Goal: Find contact information: Find contact information

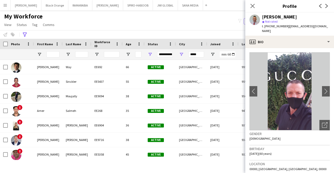
scroll to position [0, 1]
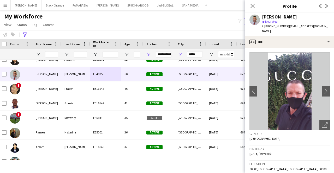
click at [186, 56] on div "*****" at bounding box center [189, 54] width 31 height 10
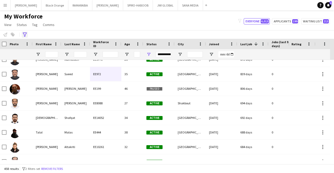
click at [25, 36] on icon "Advanced filters" at bounding box center [25, 35] width 4 height 4
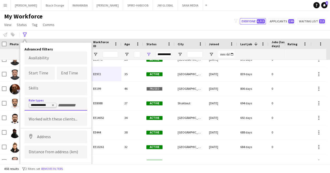
click at [51, 106] on delete-icon "Remove tag" at bounding box center [52, 106] width 4 height 4
click at [129, 33] on div "Notify workforce Add to tag Select at least one crew to tag him or her. Advance…" at bounding box center [165, 34] width 330 height 9
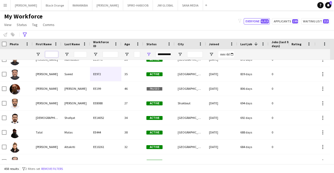
click at [54, 57] on input "First Name Filter Input" at bounding box center [51, 54] width 13 height 6
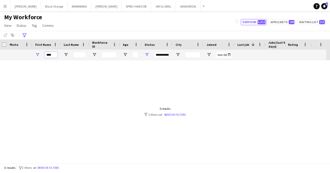
scroll to position [0, 0]
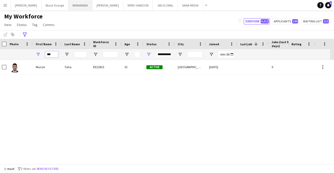
type input "****"
click at [23, 35] on icon "Advanced filters" at bounding box center [25, 35] width 4 height 4
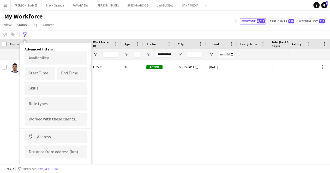
scroll to position [8, 0]
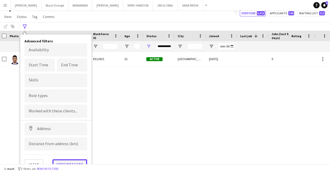
click at [70, 161] on button "View results" at bounding box center [69, 165] width 35 height 10
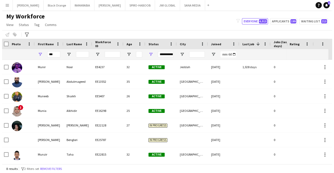
scroll to position [0, 0]
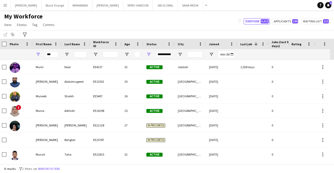
click at [54, 58] on div "***" at bounding box center [51, 54] width 13 height 10
click at [55, 56] on input "***" at bounding box center [51, 54] width 13 height 6
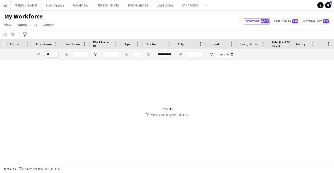
type input "*"
type input "****"
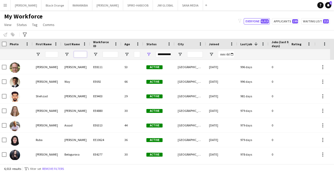
click at [79, 55] on input "Last Name Filter Input" at bounding box center [80, 54] width 13 height 6
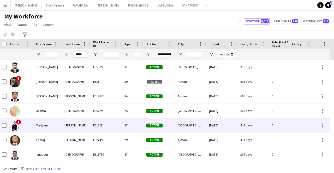
type input "*****"
click at [57, 130] on div "Mariyam" at bounding box center [47, 125] width 29 height 14
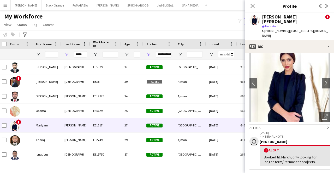
scroll to position [23, 0]
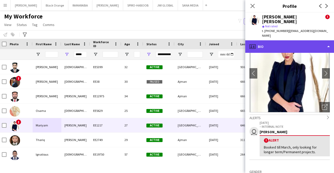
click at [295, 46] on div "profile Bio" at bounding box center [289, 46] width 89 height 13
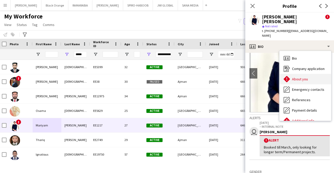
click at [302, 77] on span "About you" at bounding box center [300, 79] width 16 height 5
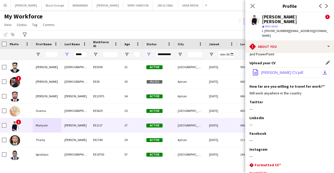
scroll to position [0, 0]
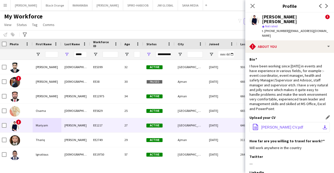
click at [290, 126] on button "office-file-sheet [PERSON_NAME] CV.pdf download-bottom" at bounding box center [289, 127] width 80 height 10
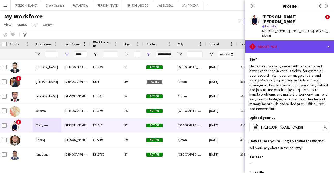
click at [299, 43] on div "rhombus-alert About you" at bounding box center [289, 46] width 89 height 13
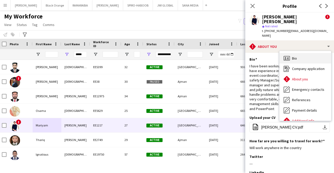
click at [301, 53] on div "Bio Bio" at bounding box center [305, 58] width 52 height 10
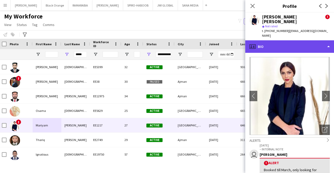
click at [284, 42] on div "profile Bio" at bounding box center [289, 46] width 89 height 13
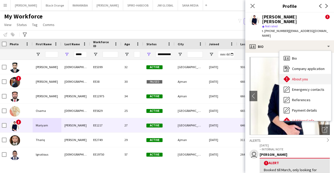
click at [297, 77] on div "About you About you" at bounding box center [305, 79] width 52 height 10
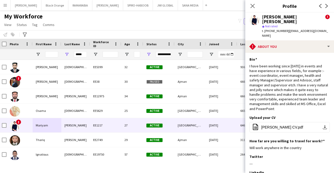
click at [286, 32] on div "t. [PHONE_NUMBER] | [EMAIL_ADDRESS][DOMAIN_NAME]" at bounding box center [296, 33] width 68 height 9
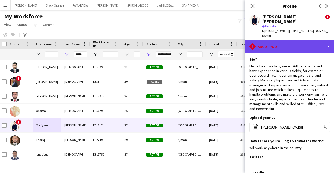
click at [288, 45] on div "rhombus-alert About you" at bounding box center [289, 46] width 89 height 13
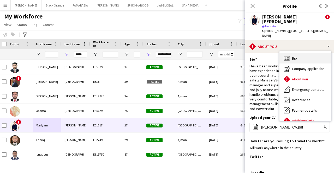
click at [300, 53] on div "Bio Bio" at bounding box center [305, 58] width 52 height 10
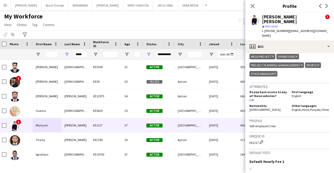
scroll to position [342, 0]
